Goal: Task Accomplishment & Management: Complete application form

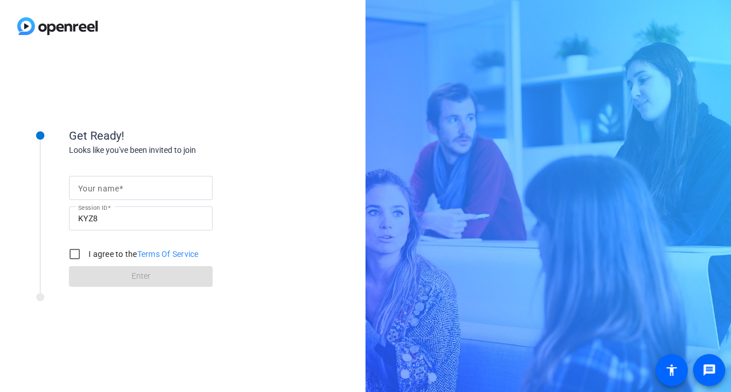
click at [91, 187] on mat-label "Your name" at bounding box center [98, 188] width 41 height 9
click at [91, 187] on input "Your name" at bounding box center [140, 188] width 125 height 14
type input "[PERSON_NAME]"
click at [74, 256] on input "I agree to the Terms Of Service" at bounding box center [74, 254] width 23 height 23
checkbox input "true"
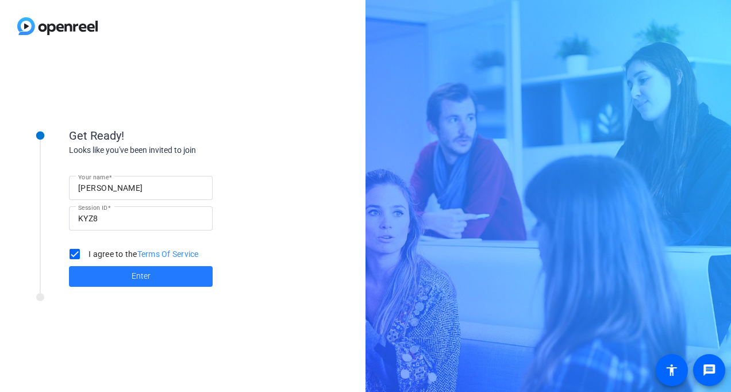
click at [85, 274] on span at bounding box center [141, 277] width 144 height 28
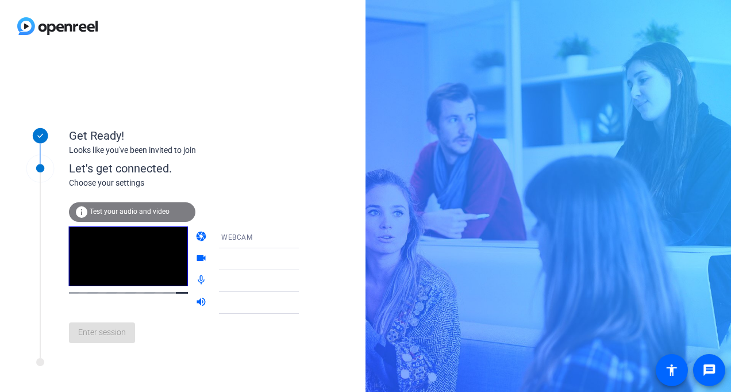
click at [136, 213] on span "Test your audio and video" at bounding box center [130, 211] width 80 height 8
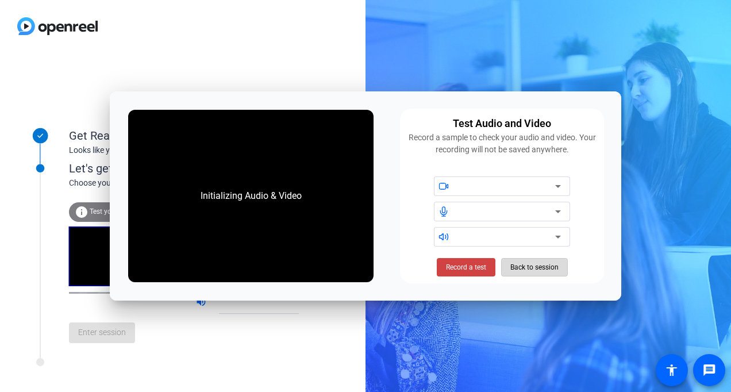
click at [525, 273] on span "Back to session" at bounding box center [534, 267] width 48 height 22
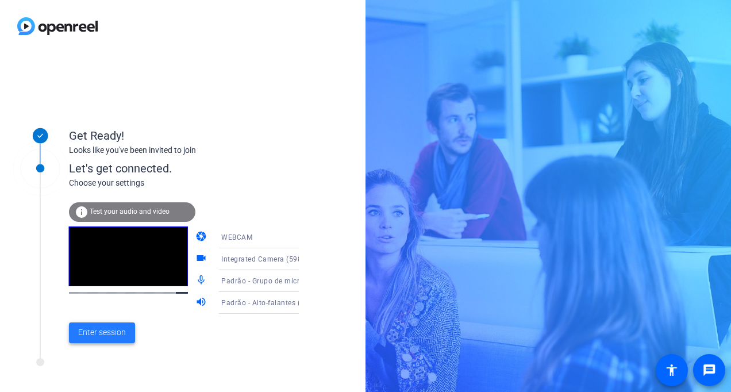
click at [114, 334] on span "Enter session" at bounding box center [102, 332] width 48 height 12
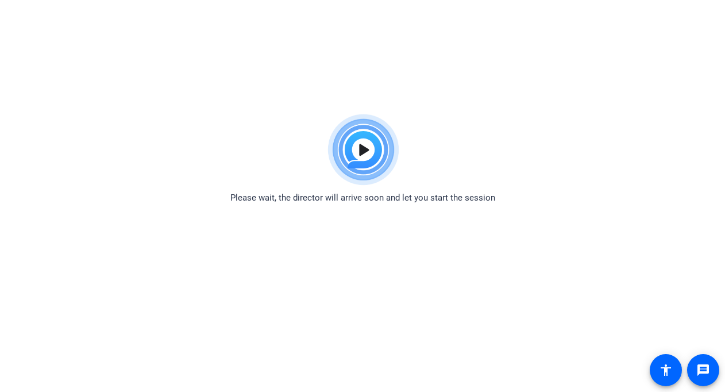
click at [362, 149] on img at bounding box center [363, 150] width 84 height 83
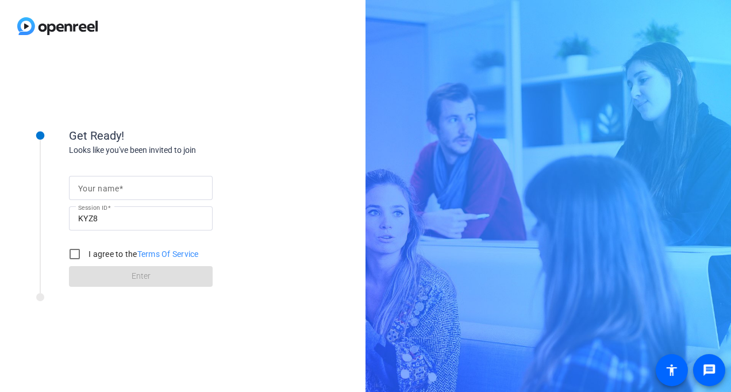
click at [143, 180] on div at bounding box center [140, 188] width 125 height 24
type input "[PERSON_NAME]"
click at [78, 253] on input "I agree to the Terms Of Service" at bounding box center [74, 254] width 23 height 23
checkbox input "true"
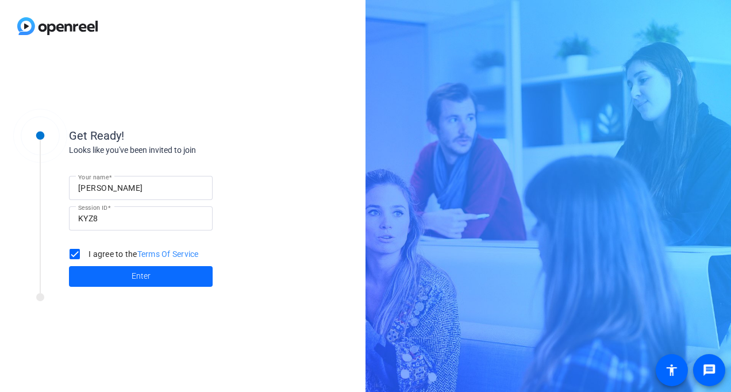
click at [92, 278] on span at bounding box center [141, 277] width 144 height 28
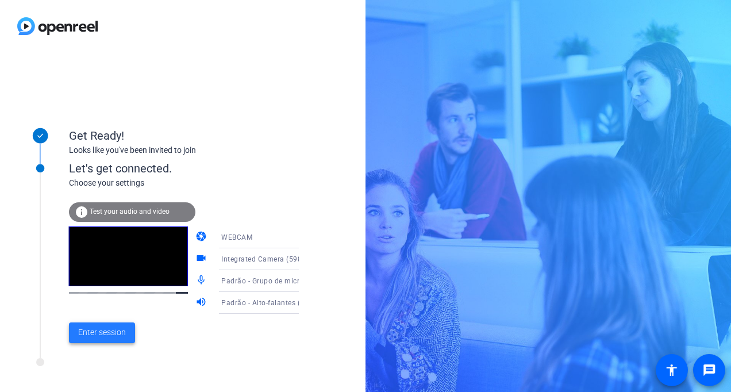
click at [97, 332] on span "Enter session" at bounding box center [102, 332] width 48 height 12
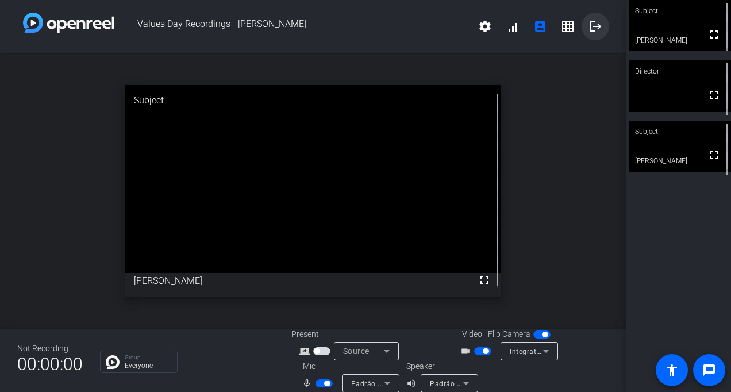
click at [597, 24] on span at bounding box center [596, 27] width 28 height 28
